Goal: Task Accomplishment & Management: Manage account settings

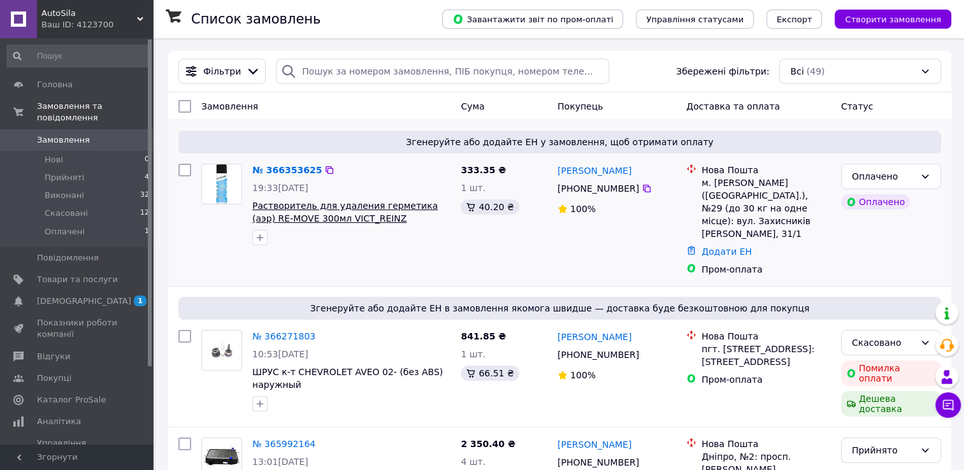
click at [320, 219] on span "Растворитель для удаления герметика (аэр) RE-MOVE 300мл VICT_REINZ" at bounding box center [344, 212] width 185 height 23
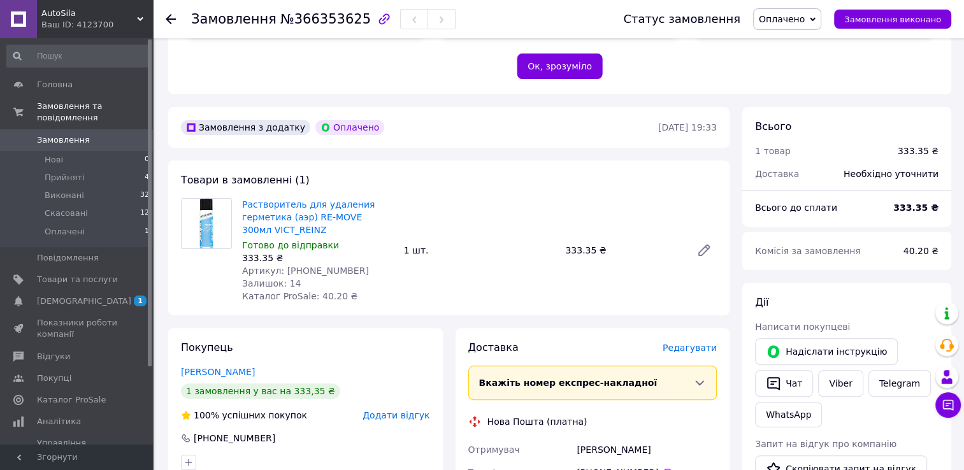
scroll to position [319, 0]
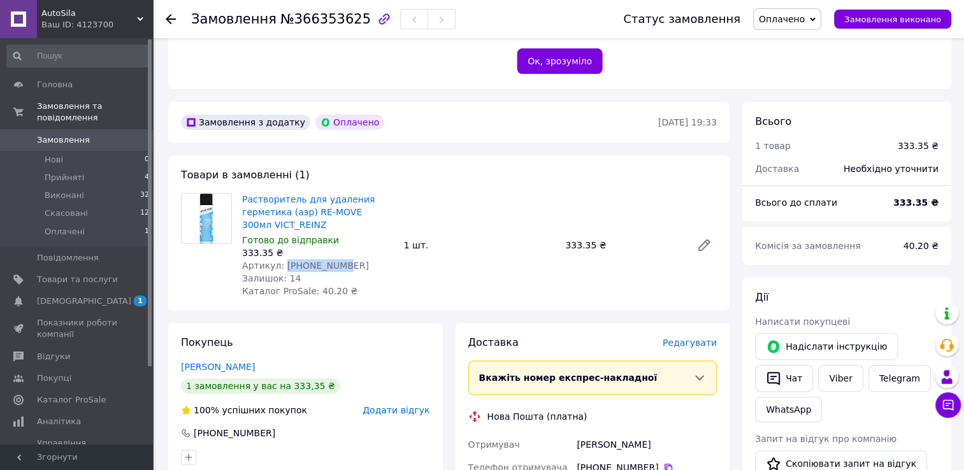
drag, startPoint x: 280, startPoint y: 262, endPoint x: 331, endPoint y: 264, distance: 50.4
click at [331, 264] on div "Артикул: [PHONE_NUMBER]" at bounding box center [318, 265] width 152 height 13
drag, startPoint x: 331, startPoint y: 264, endPoint x: 310, endPoint y: 269, distance: 20.9
copy span "70-31415-00"
click at [278, 217] on link "Растворитель для удаления герметика (аэр) RE-MOVE 300мл VICT_REINZ" at bounding box center [308, 212] width 133 height 36
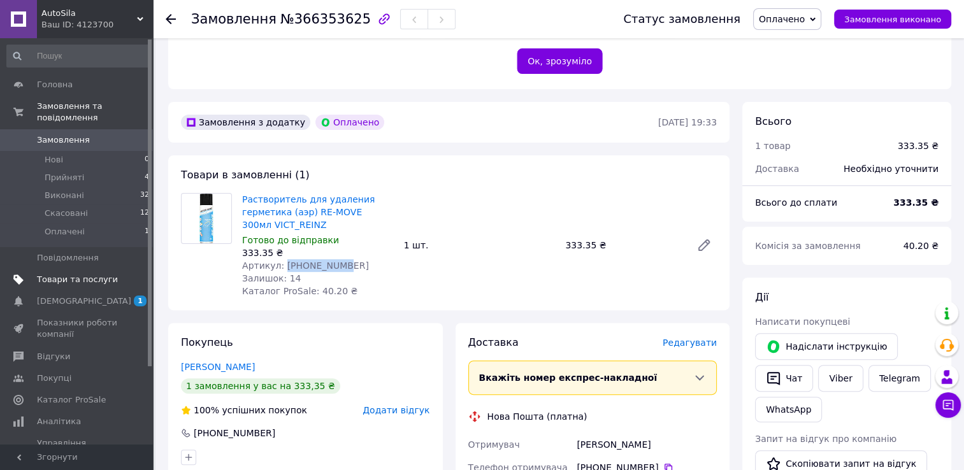
click at [78, 274] on span "Товари та послуги" at bounding box center [77, 279] width 81 height 11
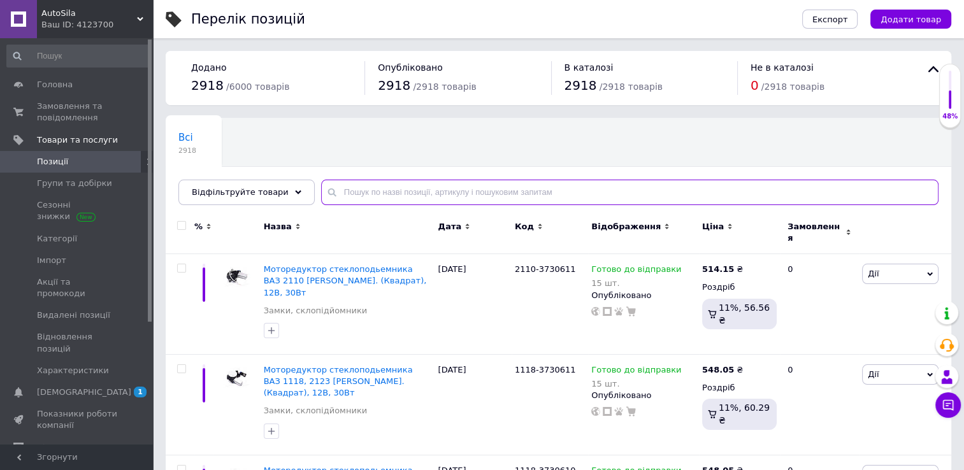
click at [370, 192] on input "text" at bounding box center [629, 192] width 617 height 25
paste input "70-31415-00"
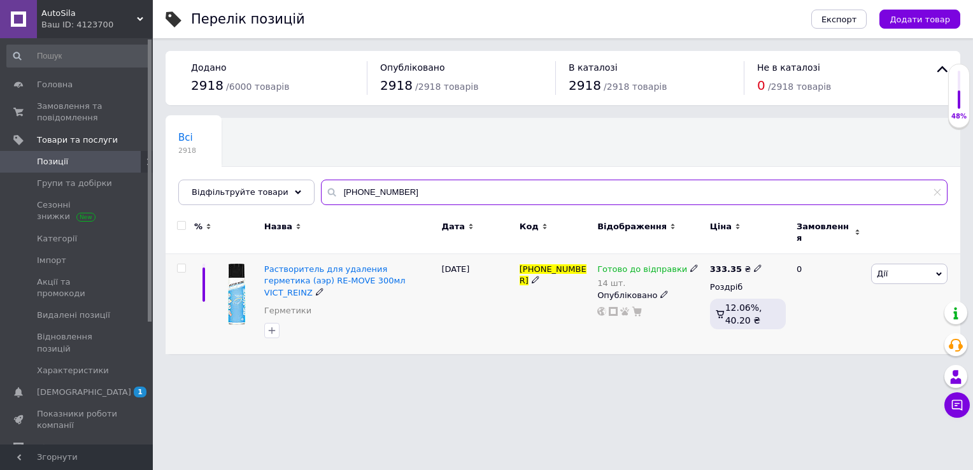
type input "70-31415-00"
click at [691, 264] on icon at bounding box center [695, 268] width 8 height 8
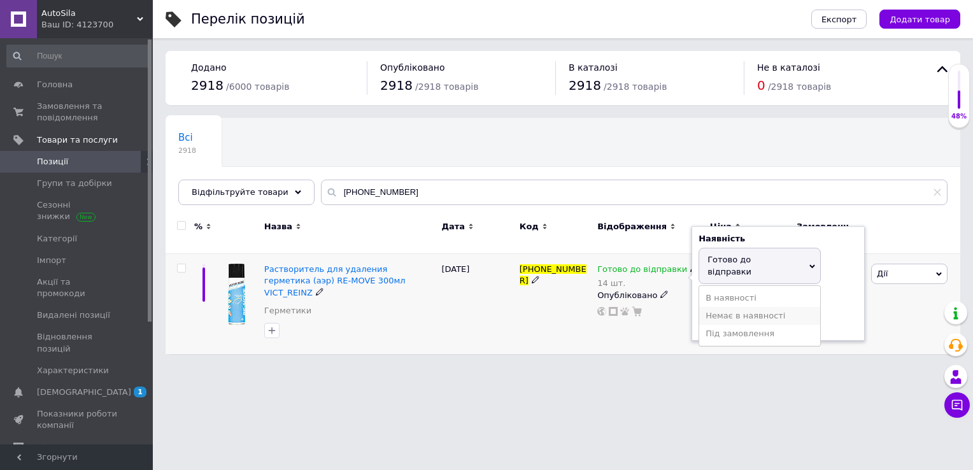
click at [731, 307] on li "Немає в наявності" at bounding box center [760, 316] width 121 height 18
click at [756, 299] on input "14" at bounding box center [747, 309] width 97 height 25
type input "1"
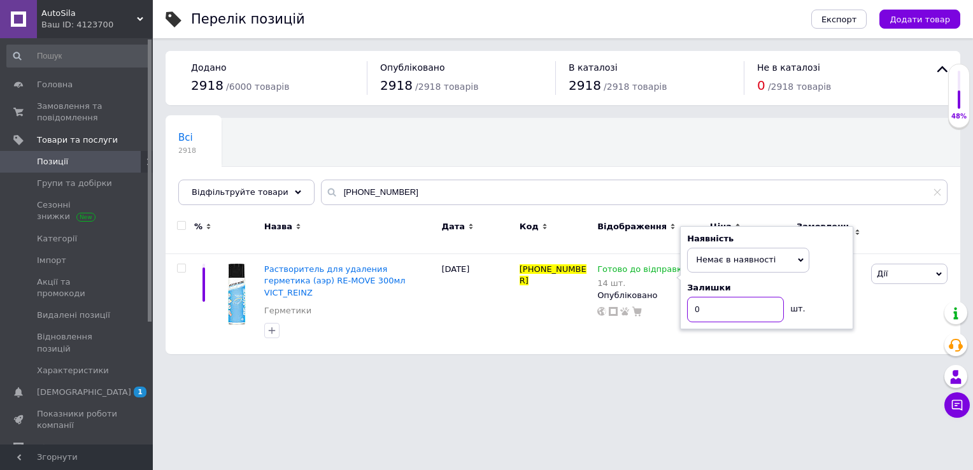
type input "0"
click at [563, 367] on html "AutoSila Ваш ID: 4123700 Сайт AutoSila Кабінет покупця Перевірити стан системи …" at bounding box center [486, 183] width 973 height 367
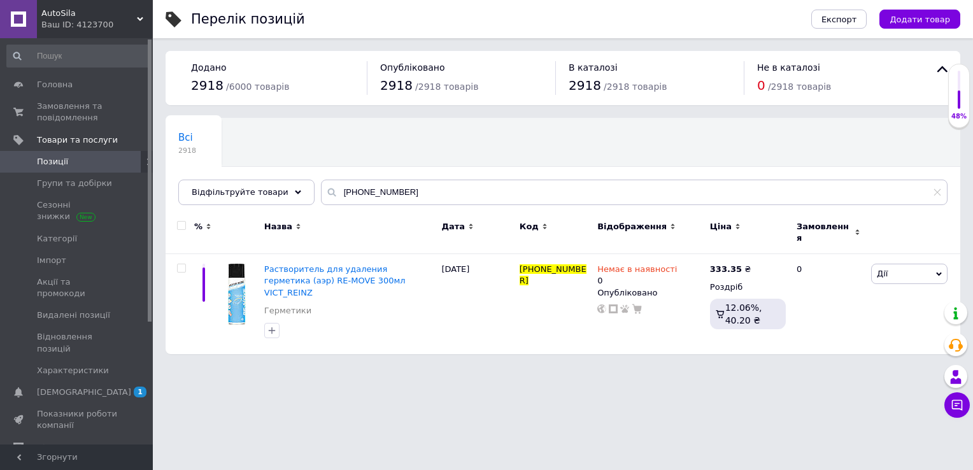
drag, startPoint x: 563, startPoint y: 396, endPoint x: 547, endPoint y: 337, distance: 60.6
click at [547, 337] on div "Перелік позицій Експорт Додати товар Додано 2918 / 6000 товарів Опубліковано 29…" at bounding box center [563, 183] width 821 height 367
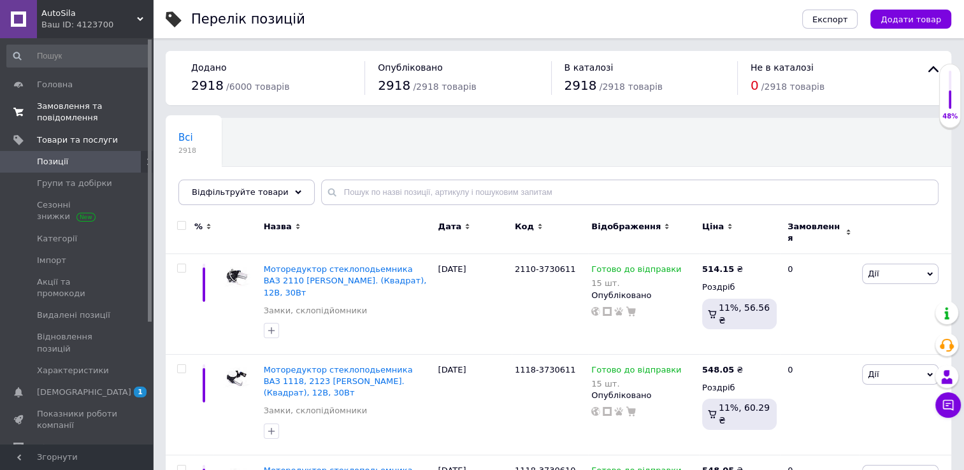
click at [64, 119] on span "Замовлення та повідомлення" at bounding box center [77, 112] width 81 height 23
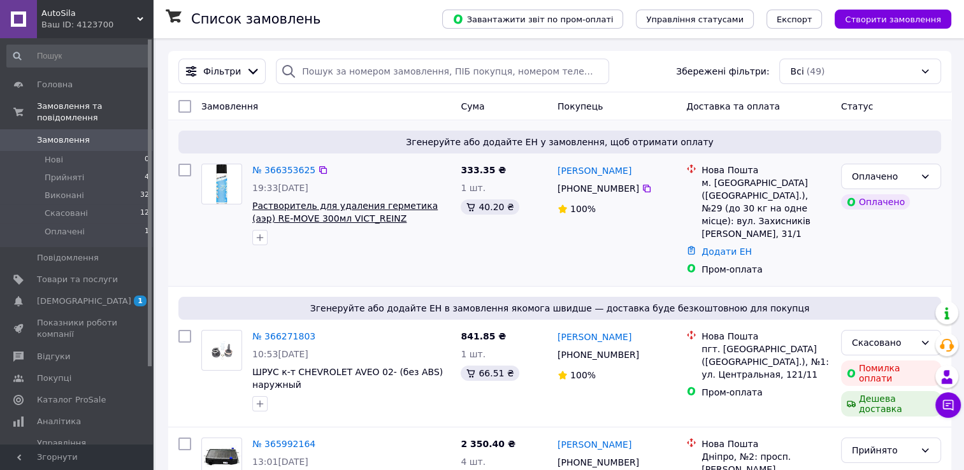
click at [291, 220] on span "Растворитель для удаления герметика (аэр) RE-MOVE 300мл VICT_REINZ" at bounding box center [344, 212] width 185 height 23
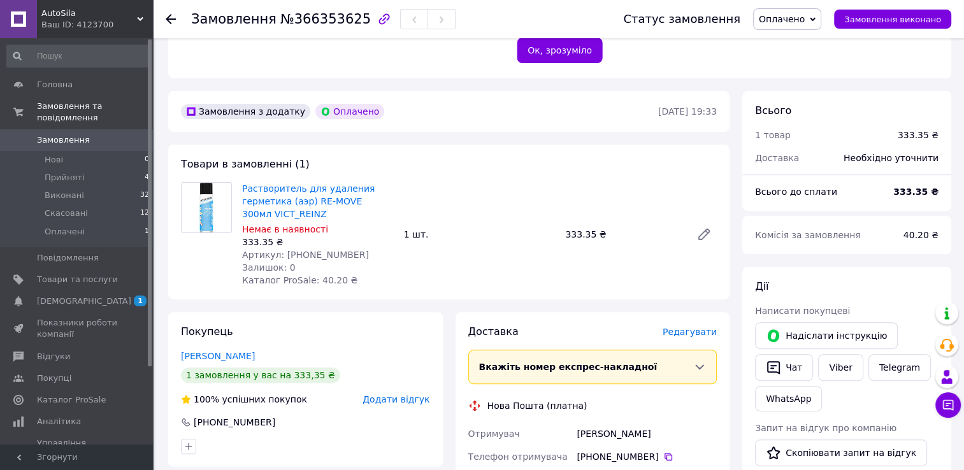
scroll to position [382, 0]
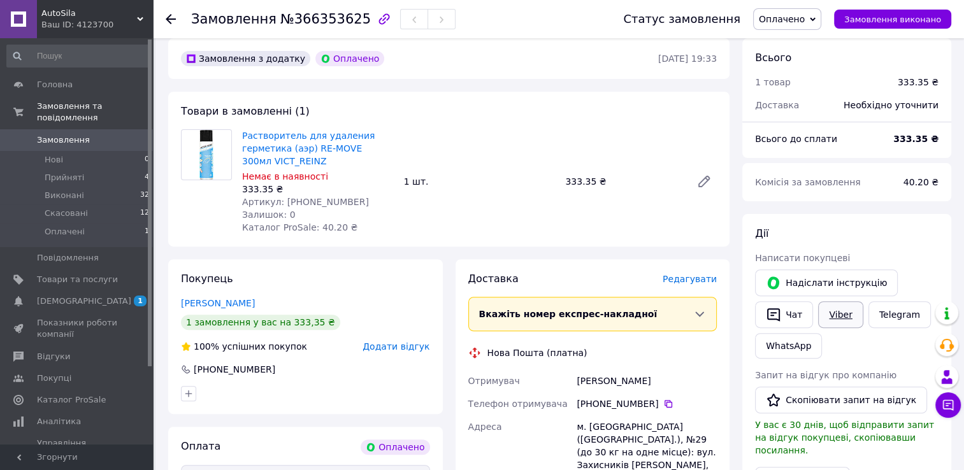
click at [844, 314] on link "Viber" at bounding box center [840, 314] width 45 height 27
click at [211, 217] on div at bounding box center [206, 181] width 61 height 104
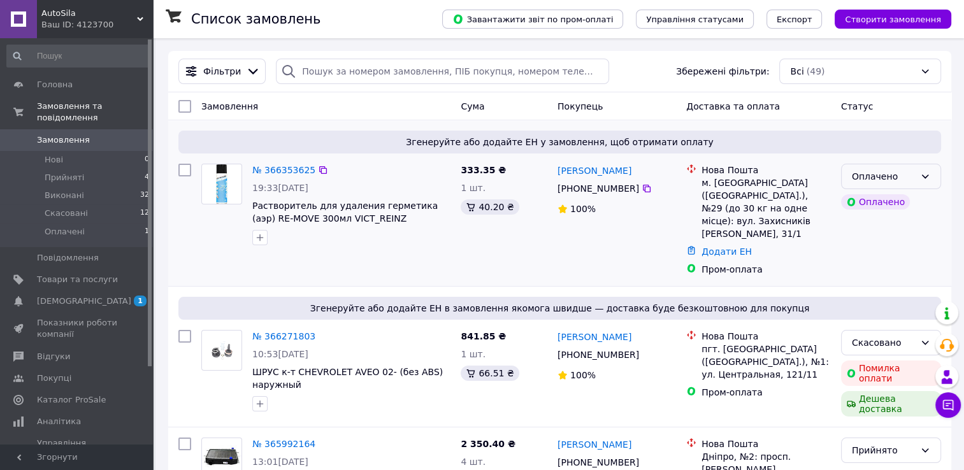
click at [861, 177] on div "Оплачено" at bounding box center [883, 176] width 63 height 14
click at [872, 244] on li "Скасовано" at bounding box center [891, 250] width 99 height 23
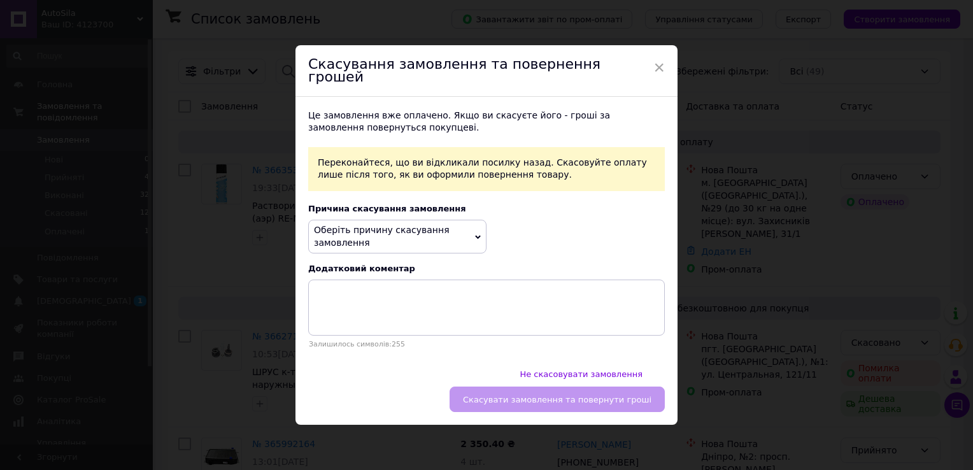
click at [459, 248] on span "Оберіть причину скасування замовлення" at bounding box center [397, 237] width 178 height 34
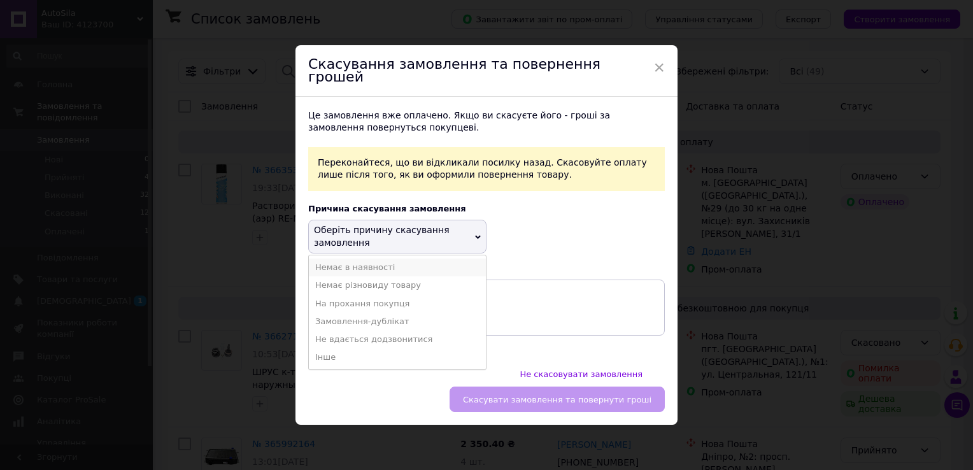
click at [371, 273] on li "Немає в наявності" at bounding box center [397, 268] width 177 height 18
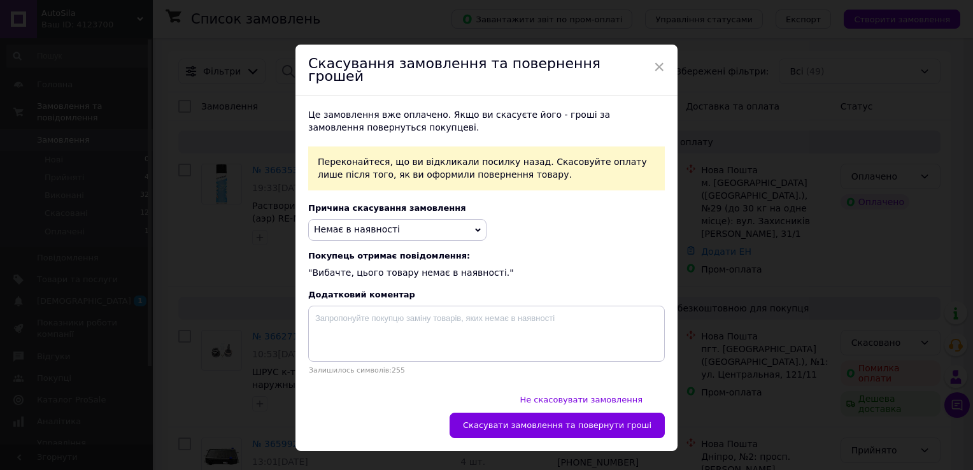
click at [531, 420] on span "Скасувати замовлення та повернути гроші" at bounding box center [557, 425] width 189 height 10
